Goal: Task Accomplishment & Management: Manage account settings

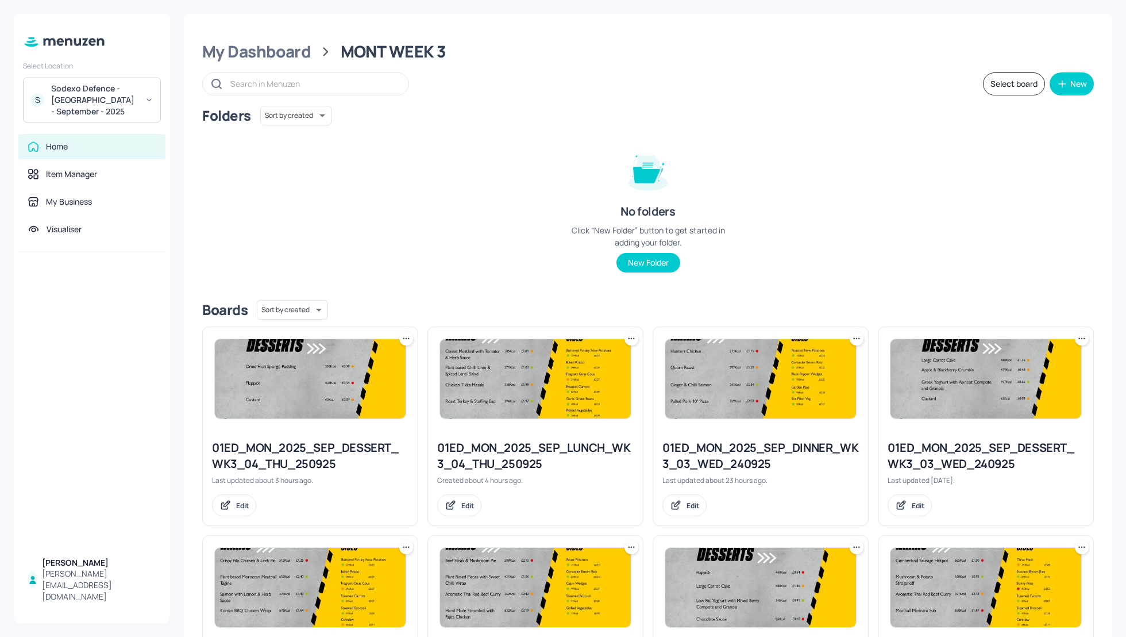
click at [72, 93] on div "Sodexo Defence - Colchester - September - 2025" at bounding box center [94, 100] width 87 height 34
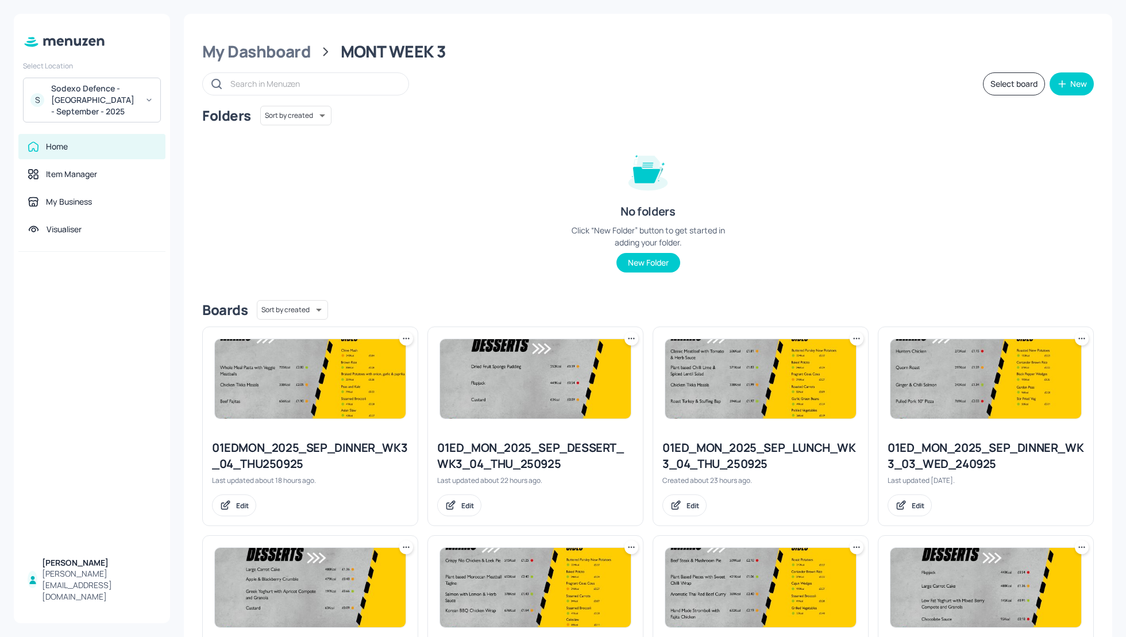
click at [102, 95] on div "Sodexo Defence - [GEOGRAPHIC_DATA] - September - 2025" at bounding box center [94, 100] width 87 height 34
click at [91, 135] on div "ISS - 10 [GEOGRAPHIC_DATA]" at bounding box center [99, 137] width 94 height 7
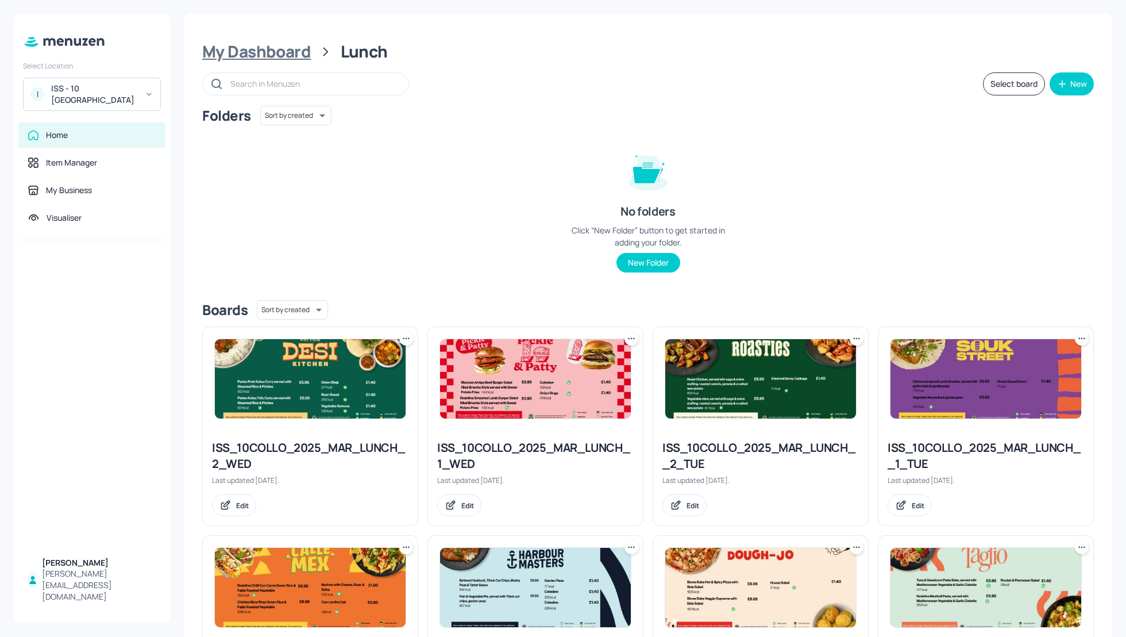
click at [247, 42] on div "My Dashboard" at bounding box center [256, 51] width 109 height 21
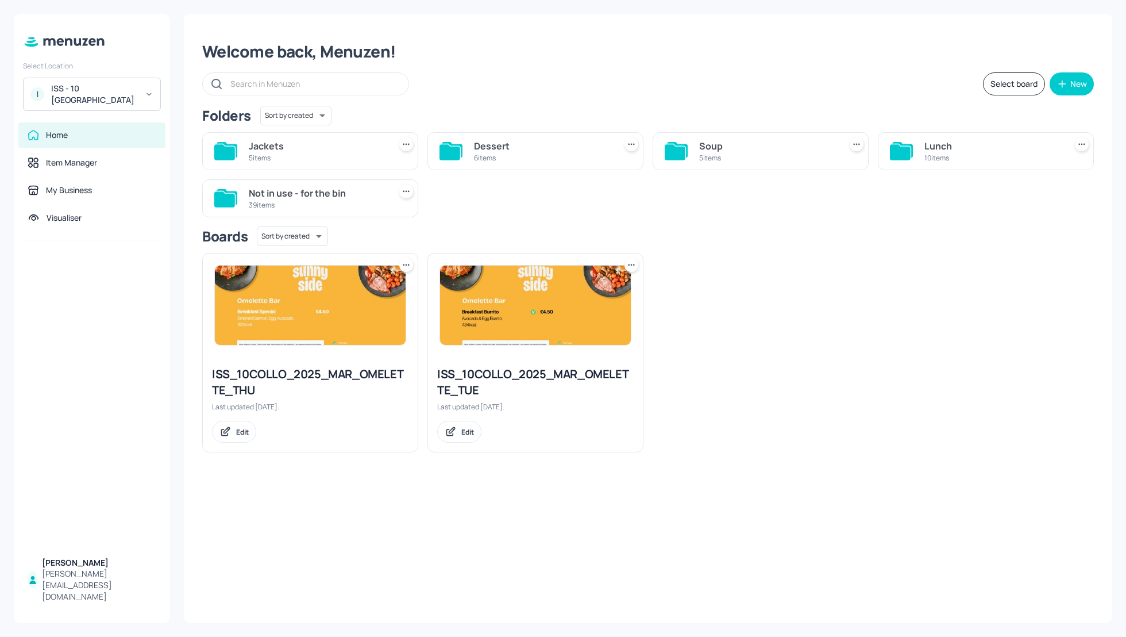
click at [717, 141] on div "Soup" at bounding box center [767, 146] width 137 height 14
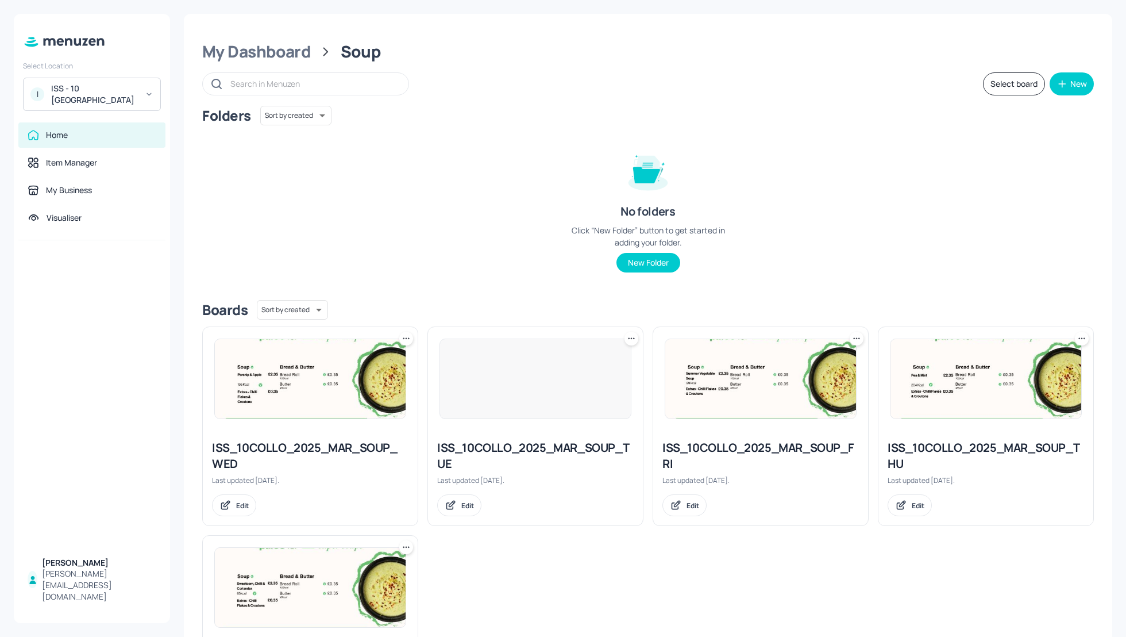
click at [922, 198] on div "Folders Sort by created id ​ No folders Click “New Folder” button to get starte…" at bounding box center [648, 198] width 892 height 185
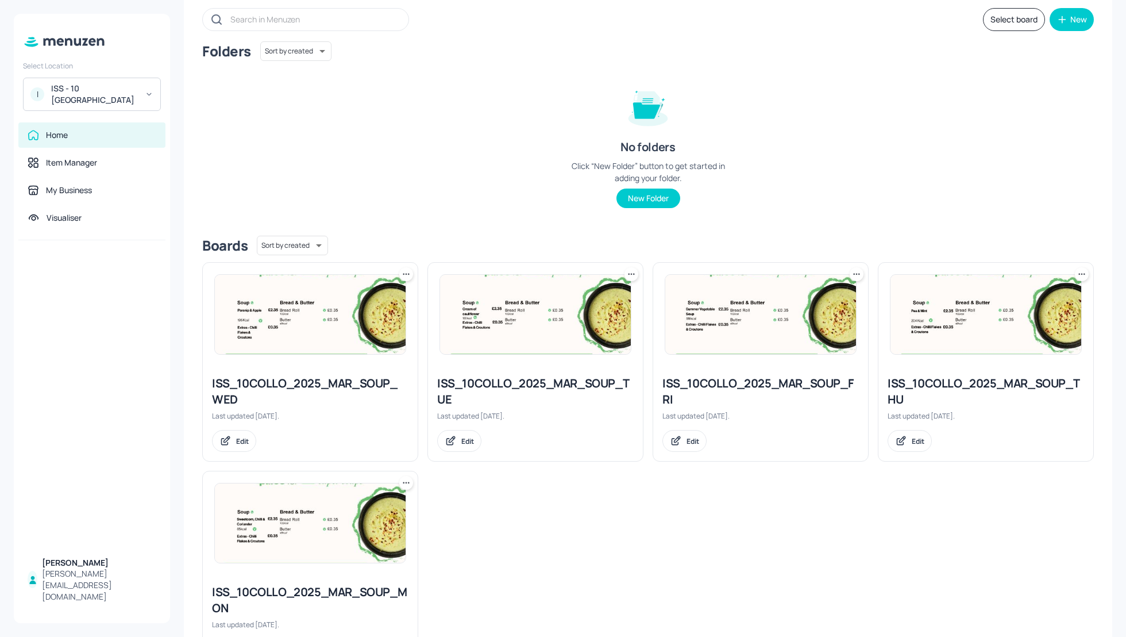
scroll to position [124, 0]
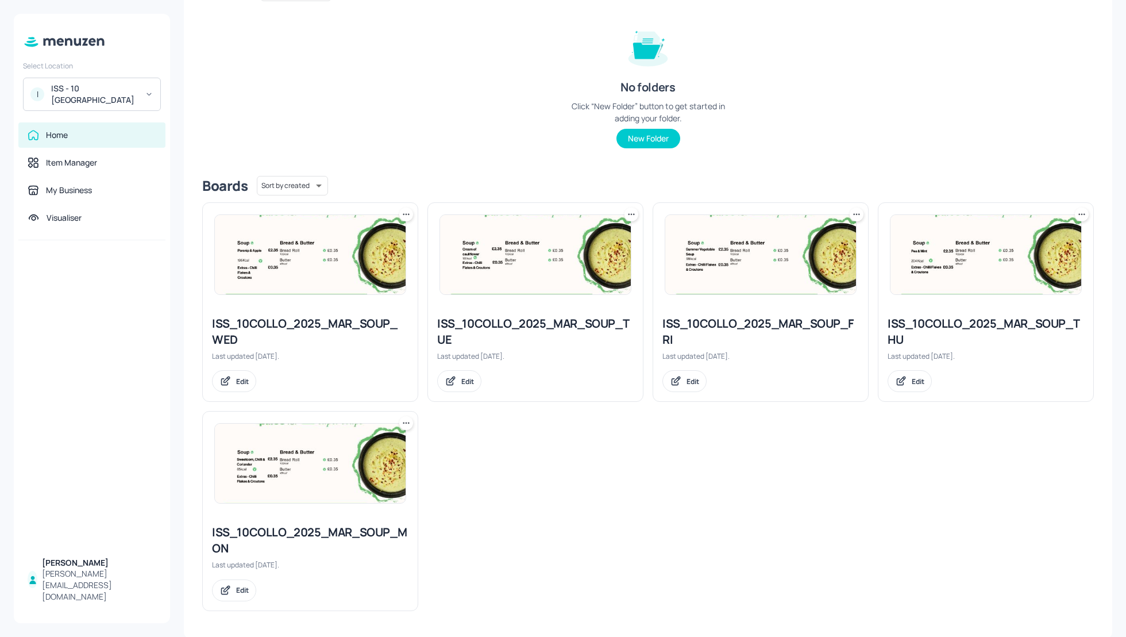
click at [696, 328] on div "ISS_10COLLO_2025_MAR_SOUP_FRI" at bounding box center [761, 331] width 197 height 32
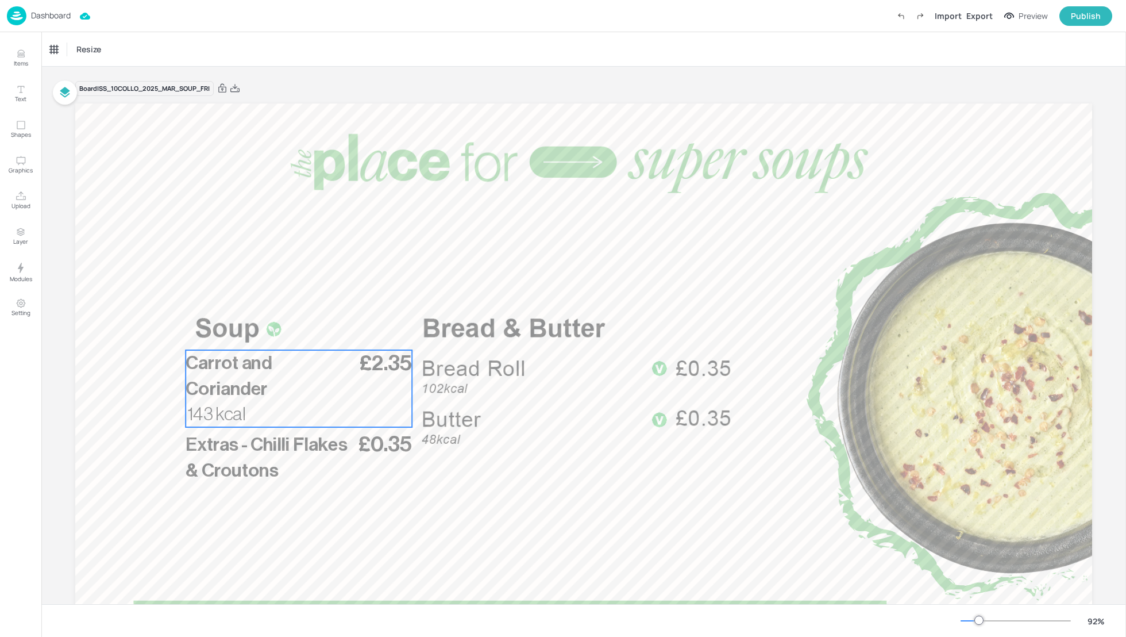
click at [298, 375] on p "Carrot and Coriander" at bounding box center [269, 376] width 167 height 52
click at [290, 329] on icon "Edit Item" at bounding box center [291, 329] width 10 height 9
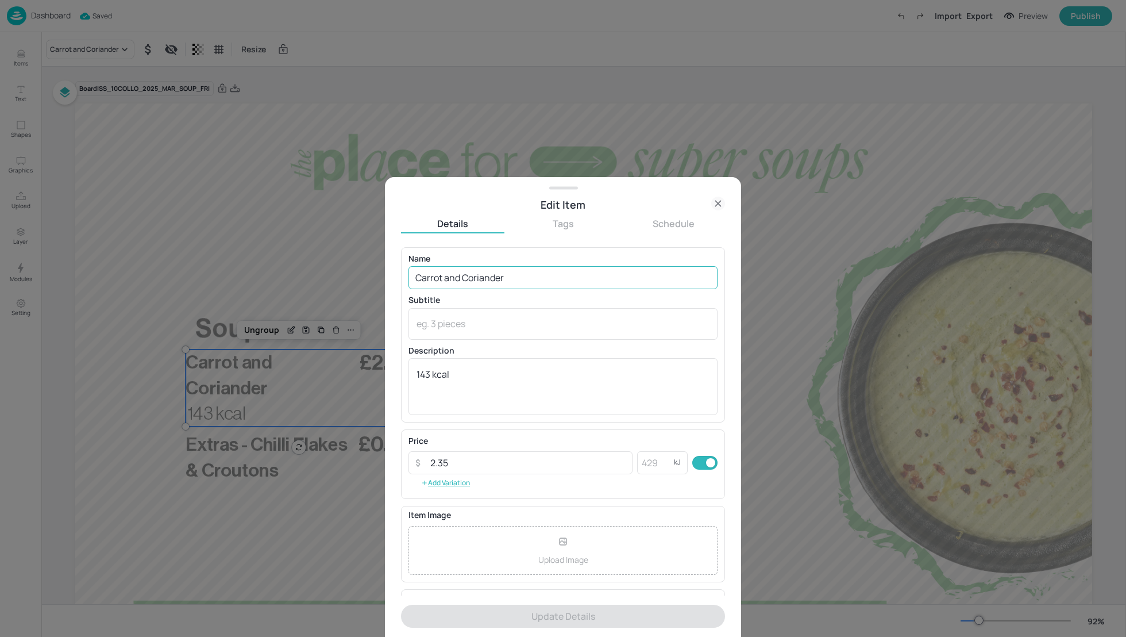
click at [440, 278] on input "Carrot and Coriander" at bounding box center [563, 277] width 309 height 23
paste input "Italian Minestrone"
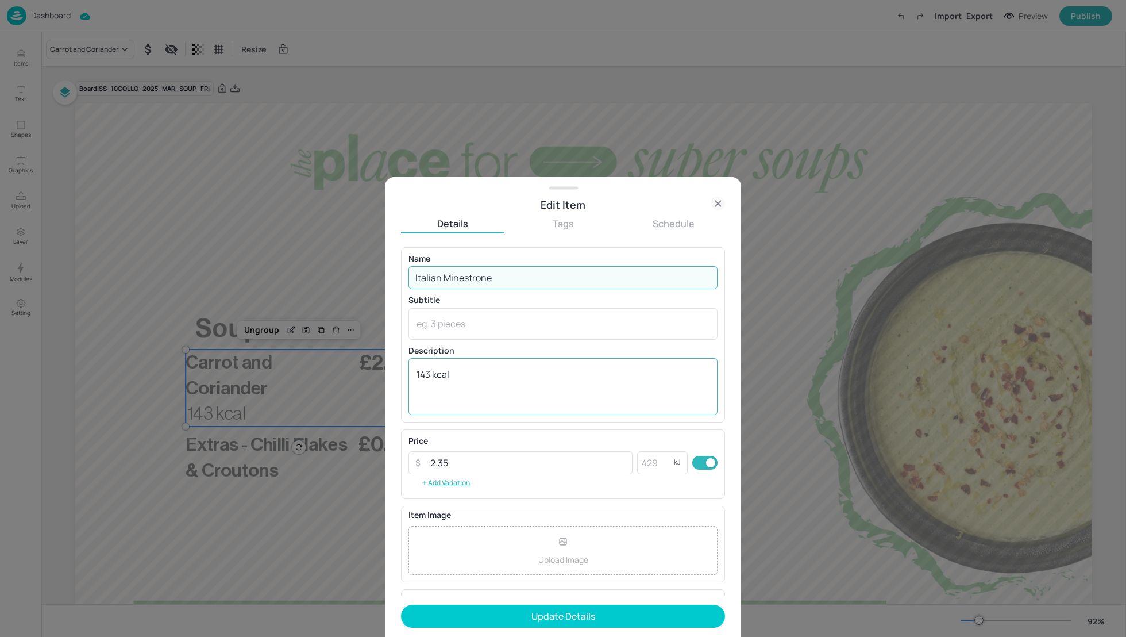
type input "Italian Minestrone"
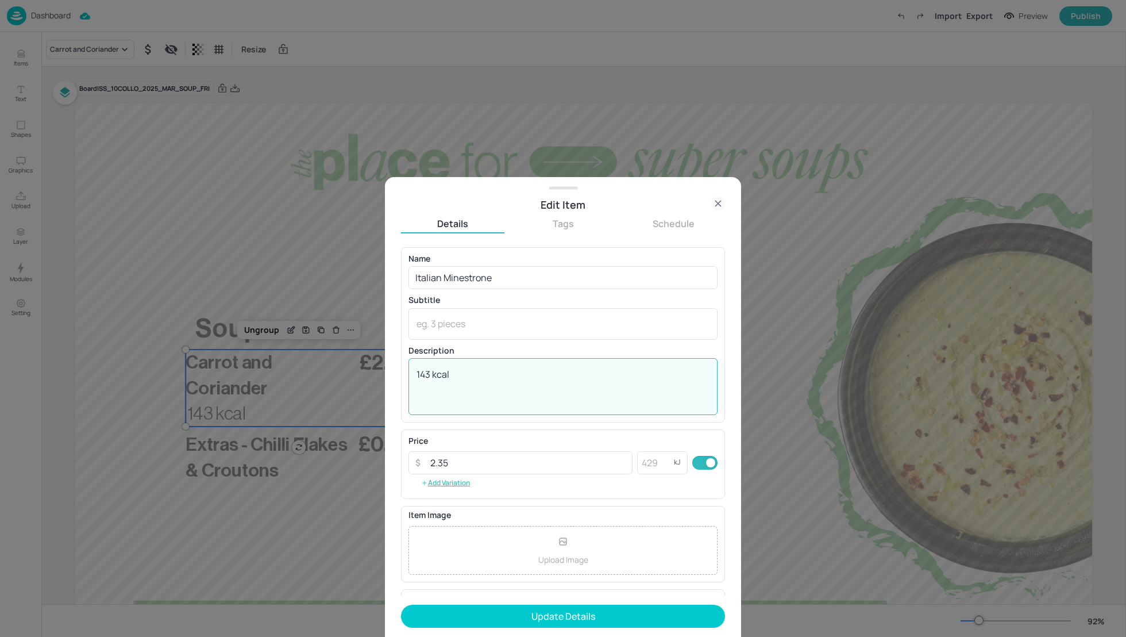
drag, startPoint x: 430, startPoint y: 374, endPoint x: 422, endPoint y: 372, distance: 8.2
click at [422, 372] on textarea "143 kcal" at bounding box center [563, 387] width 293 height 38
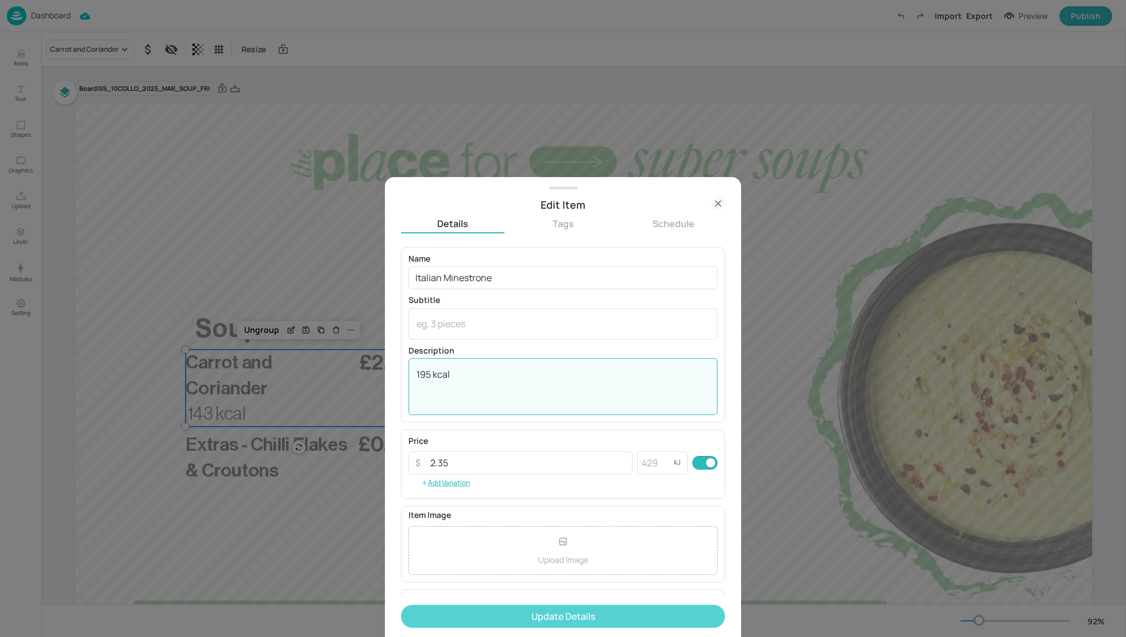
type textarea "195 kcal"
click at [584, 617] on button "Update Details" at bounding box center [563, 616] width 324 height 23
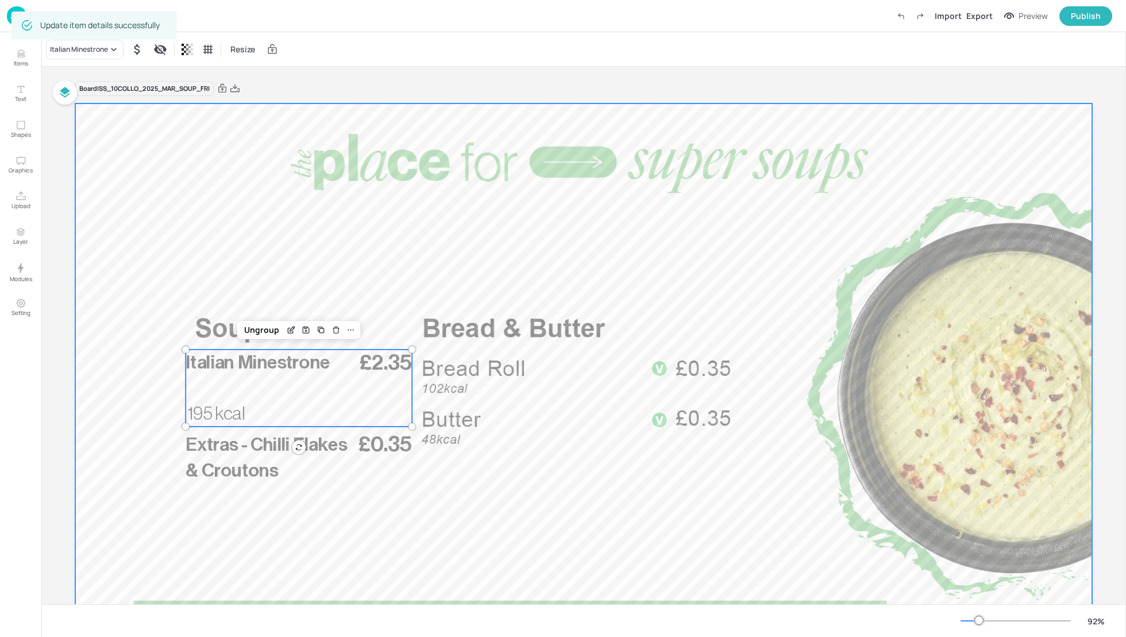
click at [440, 222] on div at bounding box center [583, 389] width 1017 height 572
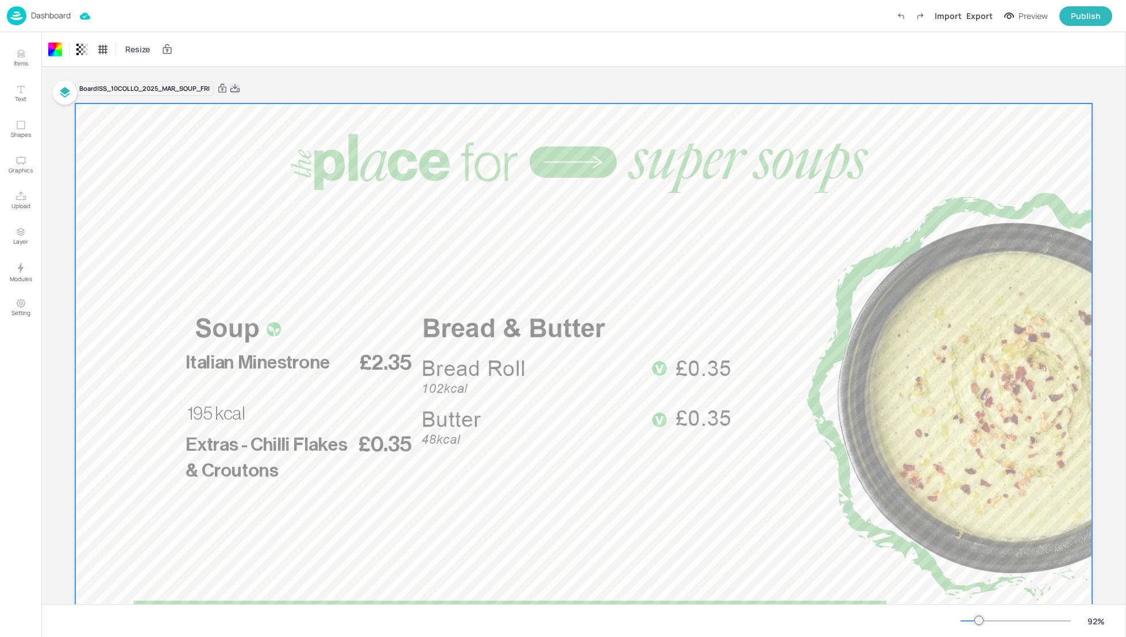
click at [235, 91] on icon at bounding box center [235, 88] width 10 height 11
